Goal: Information Seeking & Learning: Learn about a topic

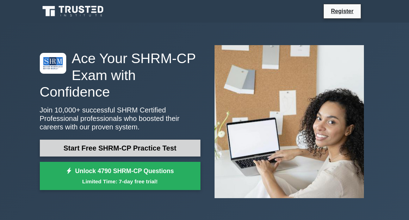
click at [153, 152] on link "Start Free SHRM-CP Practice Test" at bounding box center [120, 148] width 161 height 17
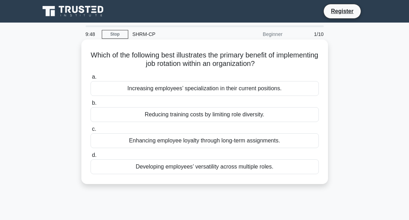
click at [182, 168] on div "Developing employees’ versatility across multiple roles." at bounding box center [205, 166] width 228 height 15
click at [91, 158] on input "d. Developing employees’ versatility across multiple roles." at bounding box center [91, 155] width 0 height 5
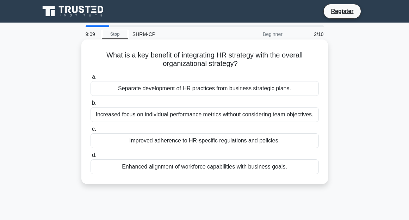
click at [237, 168] on div "Enhanced alignment of workforce capabilities with business goals." at bounding box center [205, 166] width 228 height 15
click at [91, 158] on input "d. Enhanced alignment of workforce capabilities with business goals." at bounding box center [91, 155] width 0 height 5
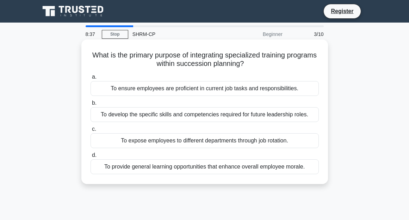
click at [197, 169] on div "To provide general learning opportunities that enhance overall employee morale." at bounding box center [205, 166] width 228 height 15
click at [91, 158] on input "d. To provide general learning opportunities that enhance overall employee mora…" at bounding box center [91, 155] width 0 height 5
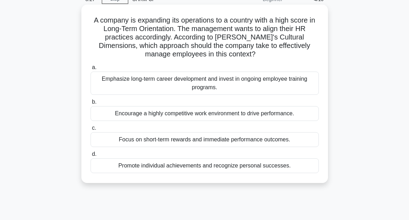
scroll to position [35, 0]
click at [247, 140] on div "Focus on short-term rewards and immediate performance outcomes." at bounding box center [205, 139] width 228 height 15
click at [91, 130] on input "c. Focus on short-term rewards and immediate performance outcomes." at bounding box center [91, 128] width 0 height 5
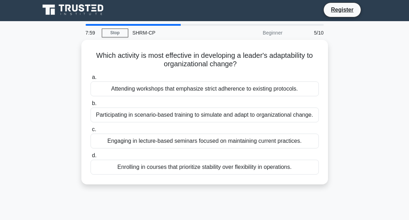
scroll to position [0, 0]
